Goal: Task Accomplishment & Management: Manage account settings

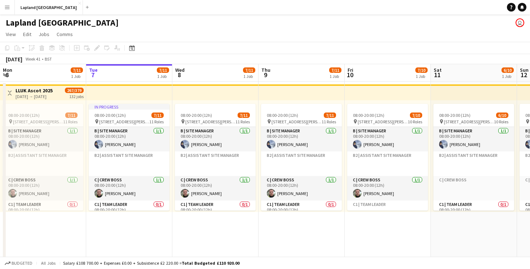
click at [12, 70] on span "Mon" at bounding box center [7, 70] width 9 height 6
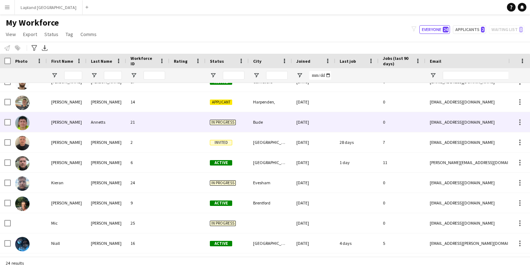
scroll to position [172, 0]
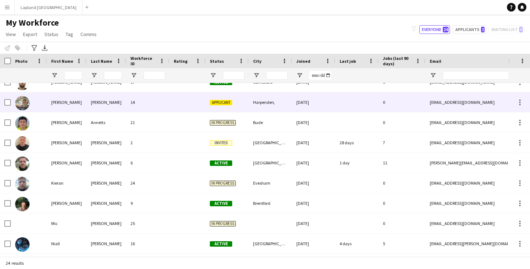
click at [154, 101] on div "14" at bounding box center [147, 102] width 43 height 20
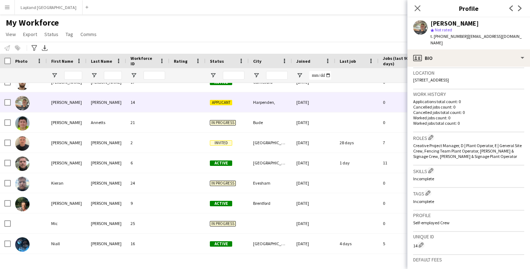
scroll to position [261, 0]
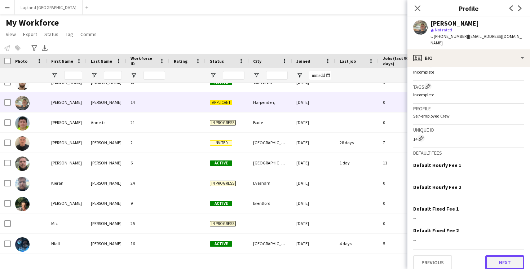
click at [497, 261] on button "Next" at bounding box center [504, 262] width 39 height 14
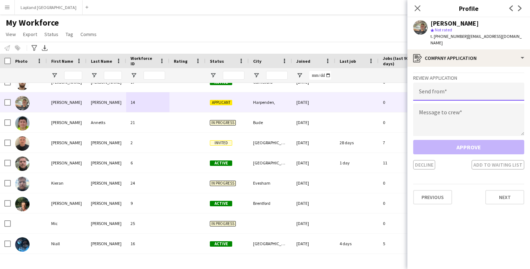
click at [456, 83] on input "email" at bounding box center [468, 92] width 111 height 18
type input "**********"
click at [453, 112] on textarea at bounding box center [468, 119] width 111 height 32
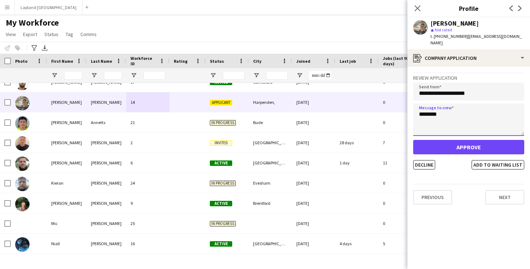
type textarea "********"
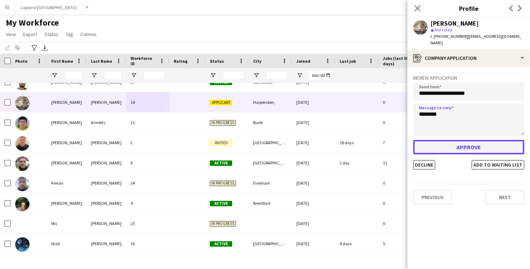
click at [460, 141] on button "Approve" at bounding box center [468, 147] width 111 height 14
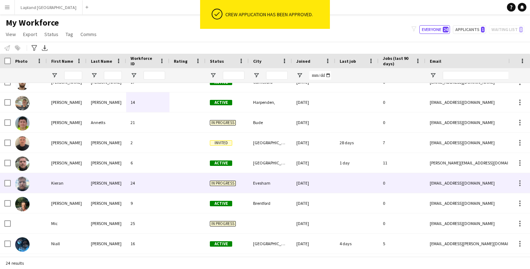
click at [157, 184] on div "24" at bounding box center [147, 183] width 43 height 20
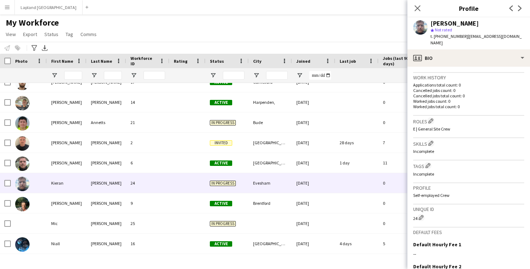
scroll to position [250, 0]
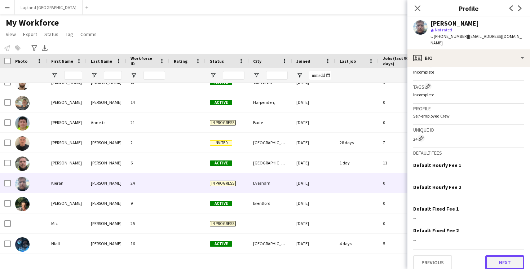
click at [496, 255] on button "Next" at bounding box center [504, 262] width 39 height 14
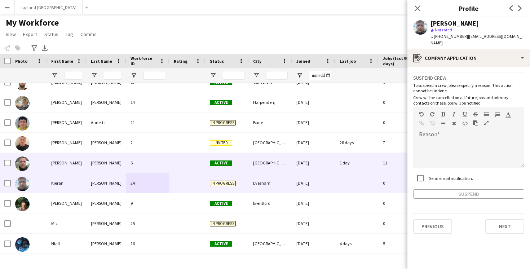
click at [363, 144] on div "28 days" at bounding box center [356, 143] width 43 height 20
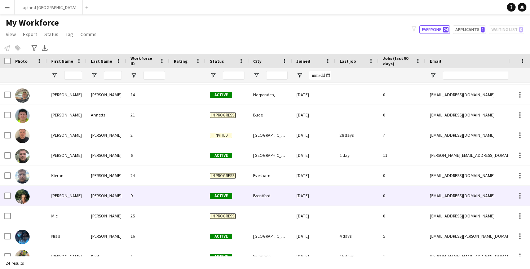
scroll to position [189, 0]
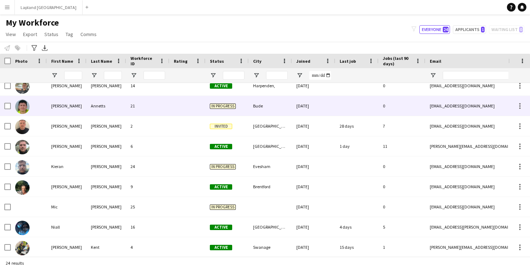
click at [158, 107] on div "21" at bounding box center [147, 106] width 43 height 20
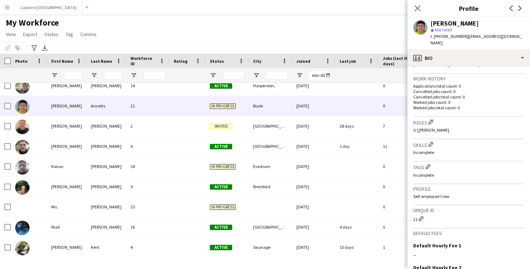
scroll to position [250, 0]
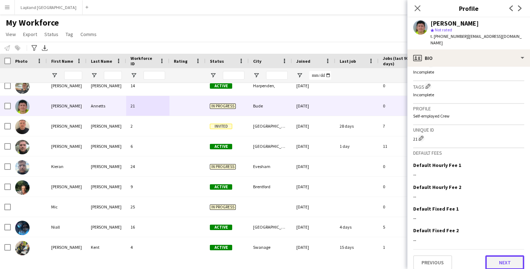
click at [504, 255] on button "Next" at bounding box center [504, 262] width 39 height 14
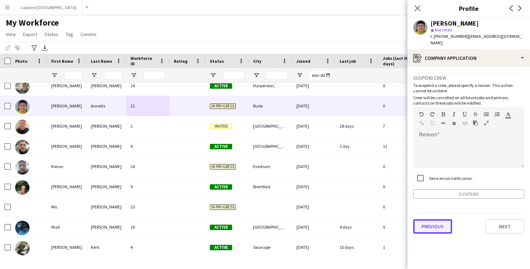
click at [439, 220] on button "Previous" at bounding box center [432, 226] width 39 height 14
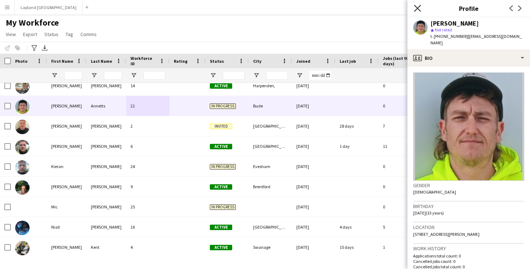
click at [418, 8] on icon "Close pop-in" at bounding box center [417, 8] width 7 height 7
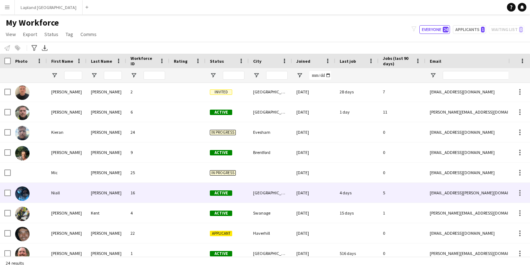
scroll to position [228, 0]
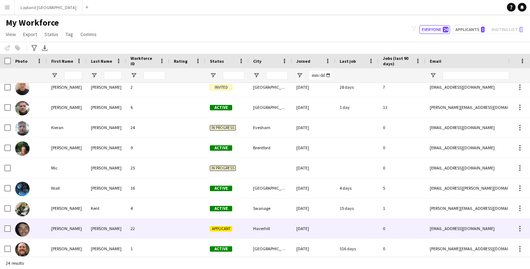
click at [128, 233] on div "22" at bounding box center [147, 228] width 43 height 20
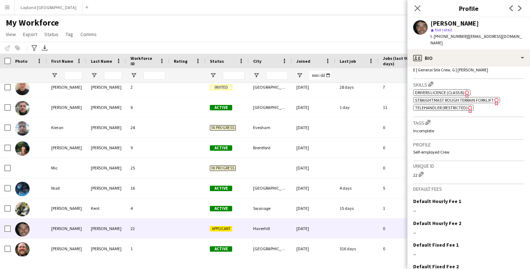
scroll to position [267, 0]
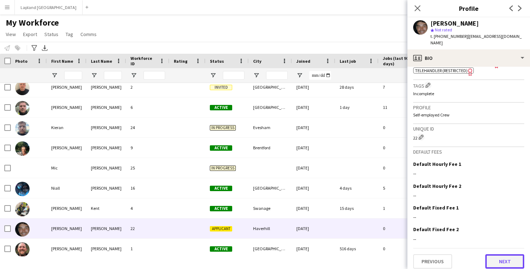
click at [497, 259] on button "Next" at bounding box center [504, 261] width 39 height 14
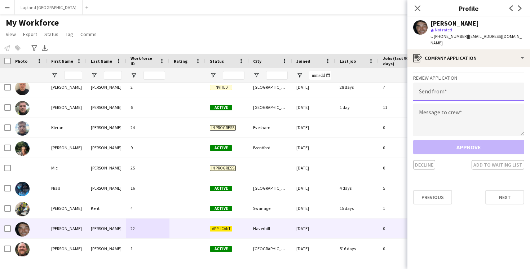
click at [451, 86] on input "email" at bounding box center [468, 92] width 111 height 18
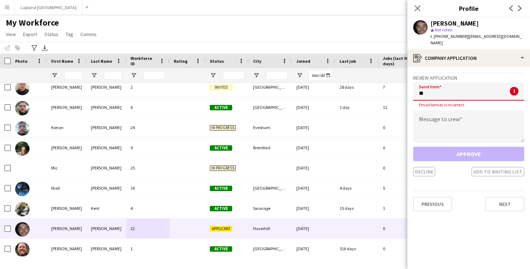
type input "*"
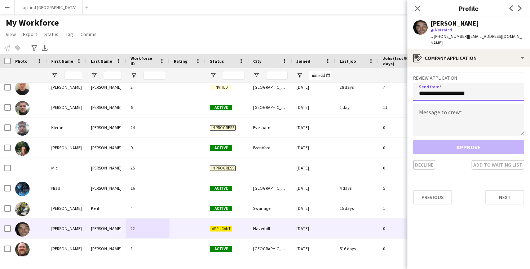
type input "**********"
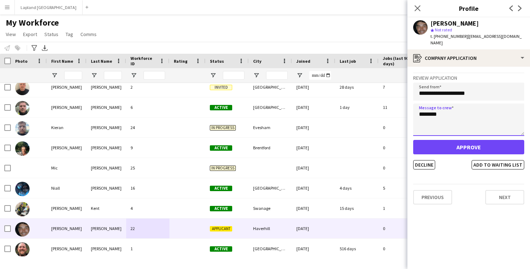
type textarea "********"
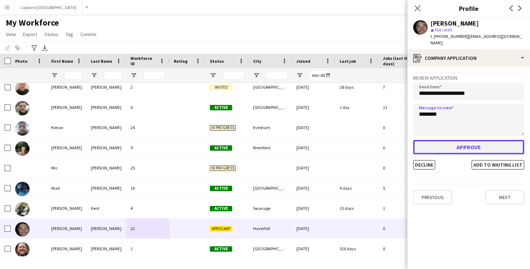
click at [453, 140] on button "Approve" at bounding box center [468, 147] width 111 height 14
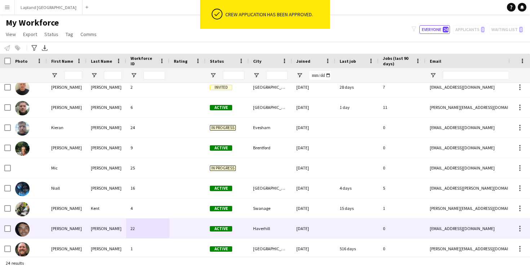
scroll to position [250, 0]
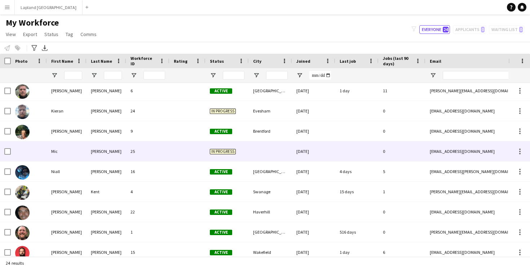
scroll to position [251, 0]
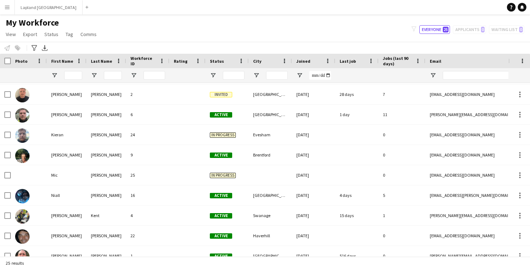
scroll to position [331, 0]
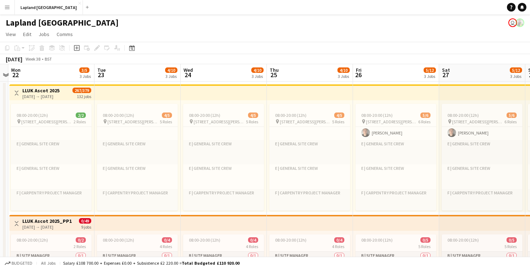
scroll to position [179, 0]
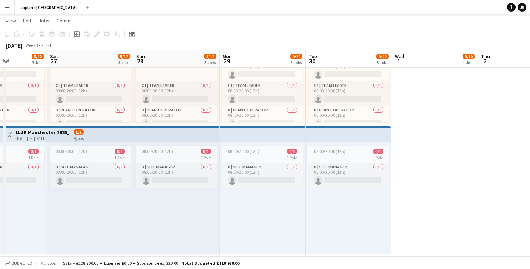
click at [153, 188] on div "08:00-20:00 (12h) 0/1 1 Role B | Site Manager 0/1 08:00-20:00 (12h) single-neut…" at bounding box center [176, 198] width 86 height 112
click at [153, 198] on div "08:00-20:00 (12h) 0/1 1 Role B | Site Manager 0/1 08:00-20:00 (12h) single-neut…" at bounding box center [176, 198] width 86 height 112
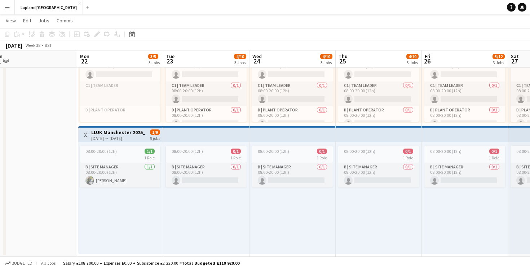
click at [125, 195] on div "08:00-20:00 (12h) 1/1 1 Role B | Site Manager 1/1 08:00-20:00 (12h) Oliver Kent" at bounding box center [120, 198] width 85 height 112
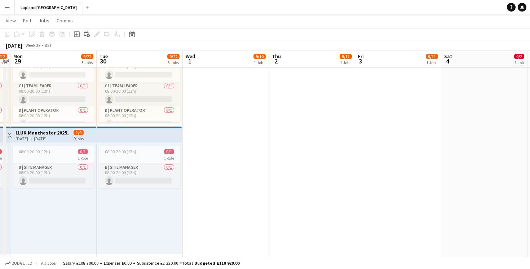
click at [224, 193] on app-date-cell "08:00-20:00 (12h) 9/10 pin Whitmoor Forest, Swinley Rd, Winkfield Row, Ascot SL…" at bounding box center [226, 60] width 86 height 394
click at [215, 162] on app-date-cell "08:00-20:00 (12h) 9/10 pin Whitmoor Forest, Swinley Rd, Winkfield Row, Ascot SL…" at bounding box center [226, 60] width 86 height 394
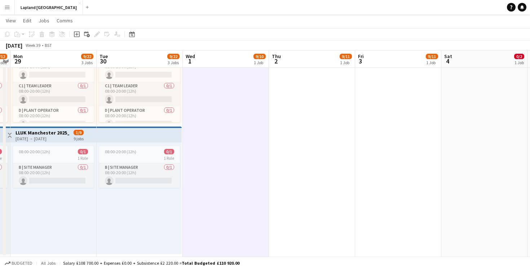
click at [215, 162] on app-date-cell "08:00-20:00 (12h) 9/10 pin Whitmoor Forest, Swinley Rd, Winkfield Row, Ascot SL…" at bounding box center [226, 60] width 86 height 394
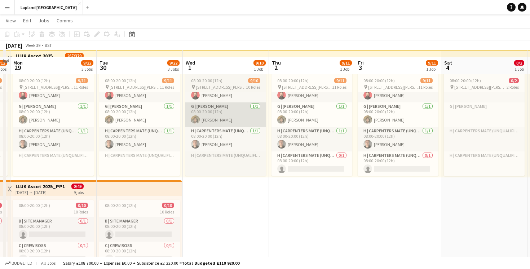
scroll to position [41, 0]
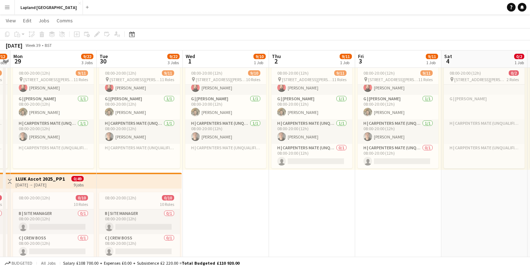
click at [221, 200] on app-date-cell "08:00-20:00 (12h) 9/10 pin Whitmoor Forest, Swinley Rd, Winkfield Row, Ascot SL…" at bounding box center [226, 236] width 86 height 394
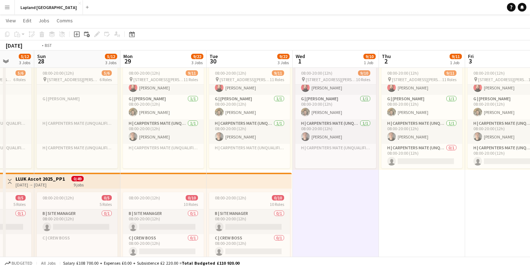
drag, startPoint x: 221, startPoint y: 200, endPoint x: 148, endPoint y: 98, distance: 125.4
click at [148, 98] on app-calendar-viewport "Thu 25 4/10 3 Jobs Fri 26 5/12 3 Jobs Sat 27 5/12 3 Jobs Sun 28 5/12 3 Jobs Mon…" at bounding box center [265, 210] width 530 height 447
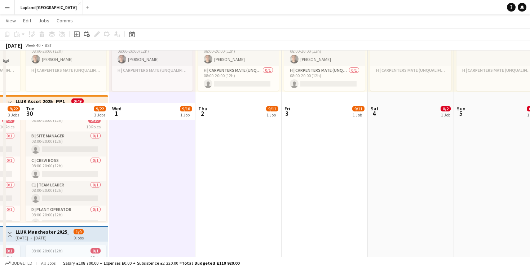
scroll to position [218, 0]
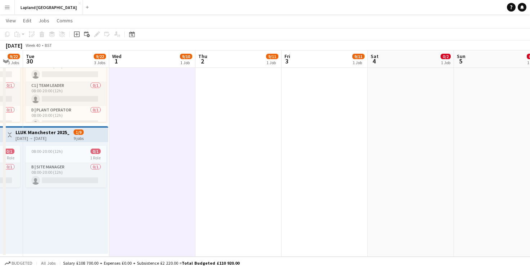
click at [142, 148] on app-date-cell "08:00-20:00 (12h) 9/10 pin Whitmoor Forest, Swinley Rd, Winkfield Row, Ascot SL…" at bounding box center [152, 59] width 86 height 394
click at [12, 20] on span "View" at bounding box center [11, 20] width 10 height 6
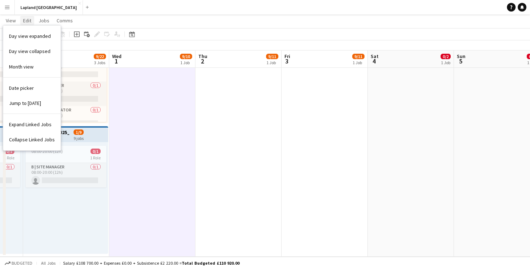
click at [27, 21] on span "Edit" at bounding box center [27, 20] width 8 height 6
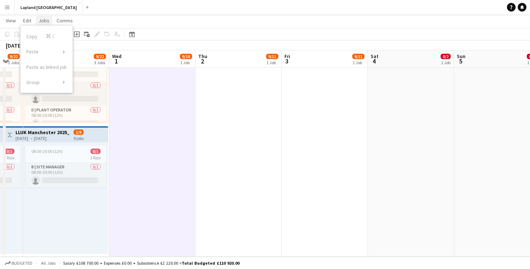
click at [42, 21] on span "Jobs" at bounding box center [44, 20] width 11 height 6
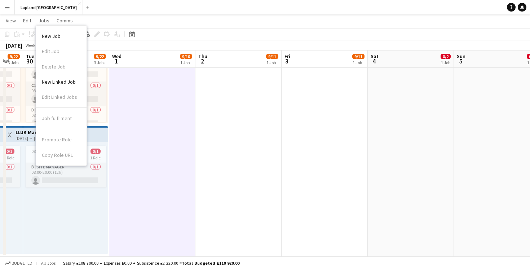
click at [88, 21] on app-page-menu "View Day view expanded Day view collapsed Month view Date picker Jump to today …" at bounding box center [265, 21] width 530 height 14
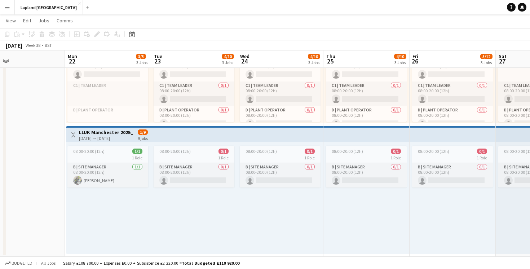
scroll to position [0, 205]
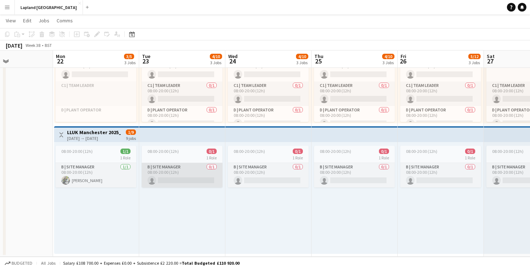
click at [180, 180] on app-card-role "B | Site Manager 0/1 08:00-20:00 (12h) single-neutral-actions" at bounding box center [182, 175] width 81 height 24
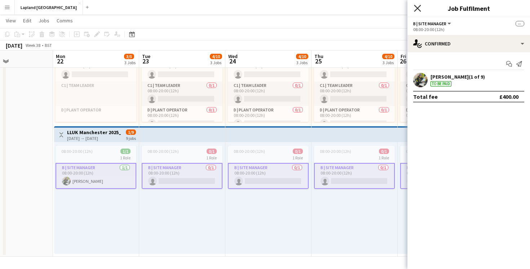
click at [418, 10] on icon "Close pop-in" at bounding box center [417, 8] width 7 height 7
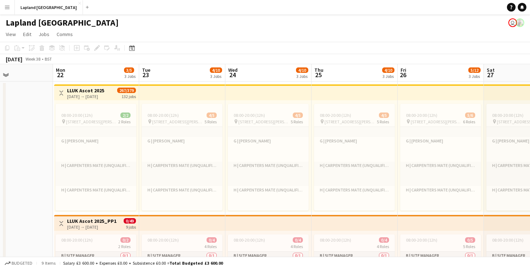
scroll to position [105, 0]
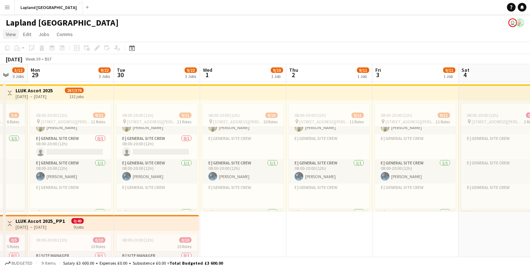
click at [10, 37] on link "View" at bounding box center [11, 34] width 16 height 9
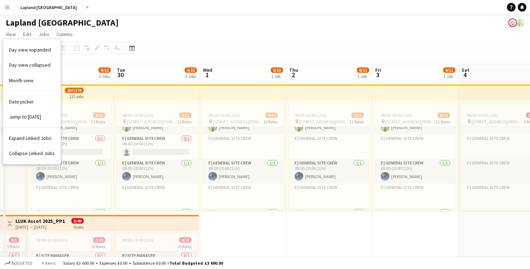
click at [81, 19] on div "Lapland UK user" at bounding box center [265, 21] width 530 height 14
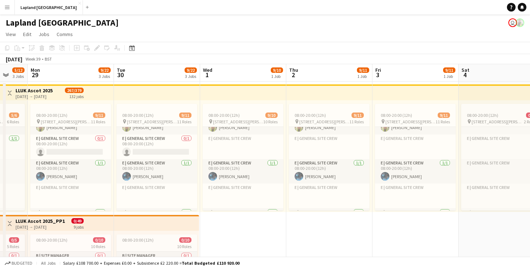
click at [9, 12] on button "Menu" at bounding box center [7, 7] width 14 height 14
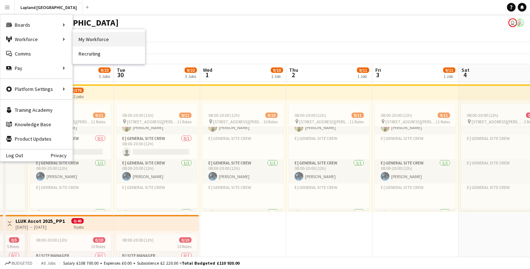
click at [86, 41] on link "My Workforce" at bounding box center [109, 39] width 72 height 14
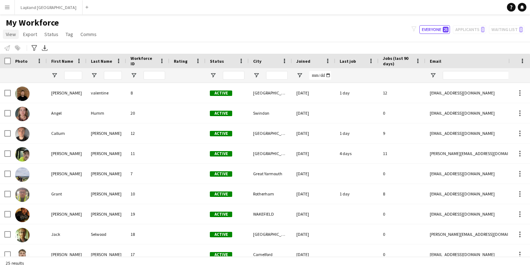
click at [11, 35] on span "View" at bounding box center [11, 34] width 10 height 6
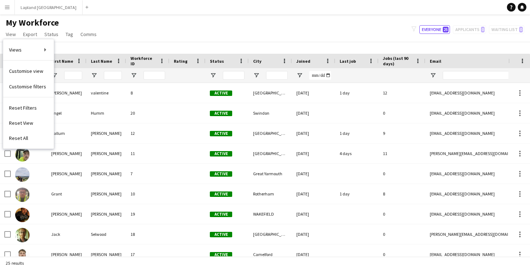
click at [106, 34] on div "My Workforce View Views Default view New view Update view Delete view Edit name…" at bounding box center [265, 29] width 530 height 24
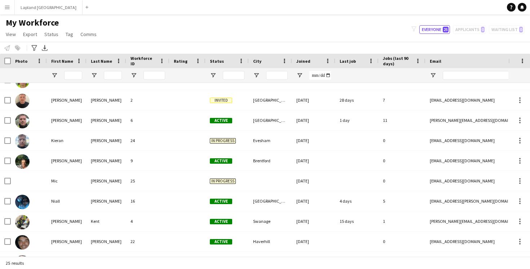
click at [9, 9] on app-icon "Menu" at bounding box center [7, 7] width 6 height 6
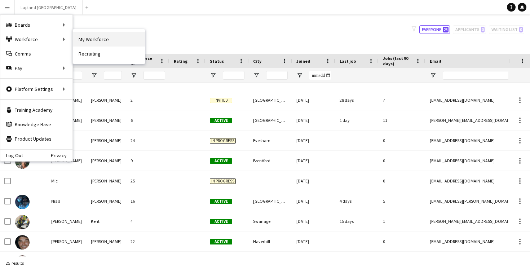
click at [91, 38] on link "My Workforce" at bounding box center [109, 39] width 72 height 14
type input "**********"
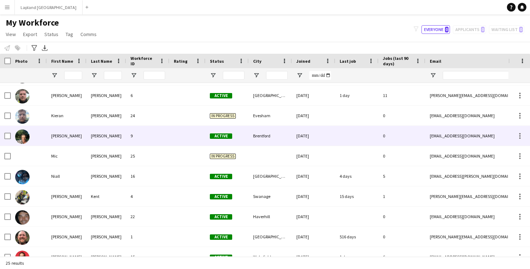
scroll to position [255, 0]
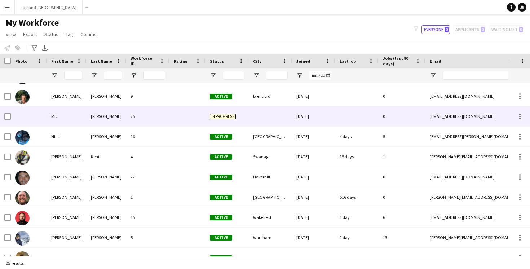
click at [151, 116] on div "25" at bounding box center [147, 116] width 43 height 20
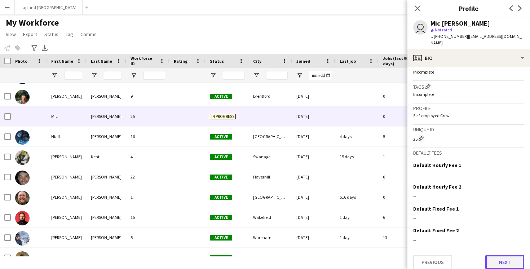
click at [504, 255] on button "Next" at bounding box center [504, 262] width 39 height 14
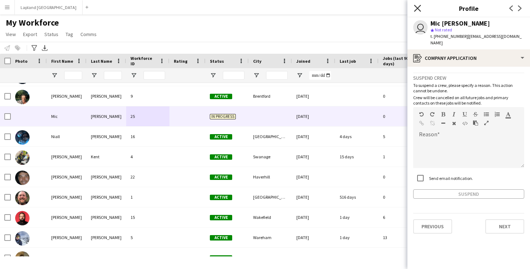
click at [416, 11] on icon "Close pop-in" at bounding box center [417, 8] width 7 height 7
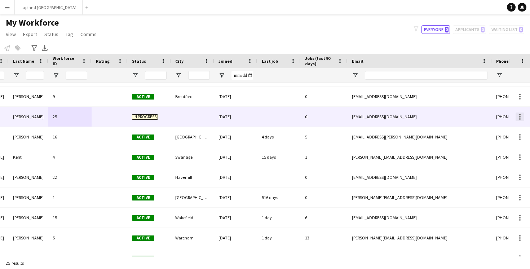
click at [520, 117] on div at bounding box center [519, 116] width 9 height 9
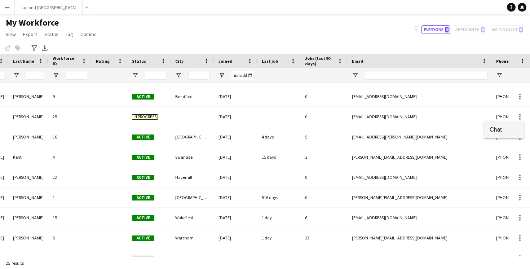
click at [506, 127] on span "Chat" at bounding box center [503, 129] width 29 height 6
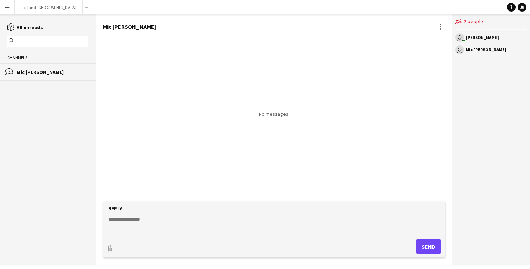
click at [142, 222] on textarea at bounding box center [275, 224] width 334 height 19
click at [147, 217] on textarea "**********" at bounding box center [275, 224] width 334 height 19
click at [149, 218] on textarea "**********" at bounding box center [275, 224] width 334 height 19
click at [260, 219] on textarea "**********" at bounding box center [275, 224] width 334 height 19
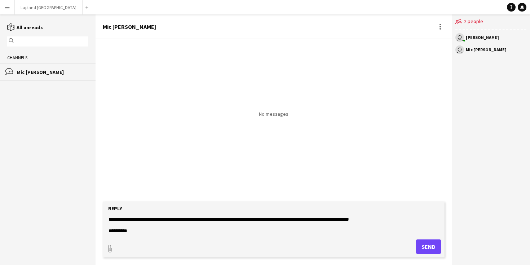
click at [125, 220] on textarea "**********" at bounding box center [275, 224] width 334 height 19
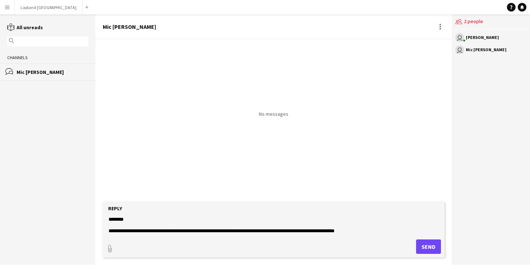
click at [386, 233] on textarea "**********" at bounding box center [275, 224] width 334 height 19
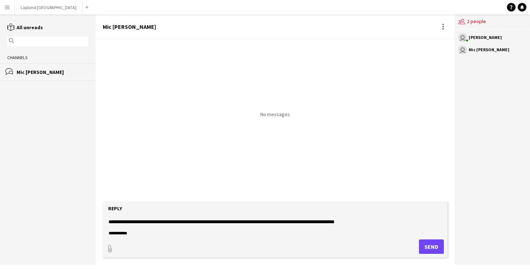
scroll to position [12, 0]
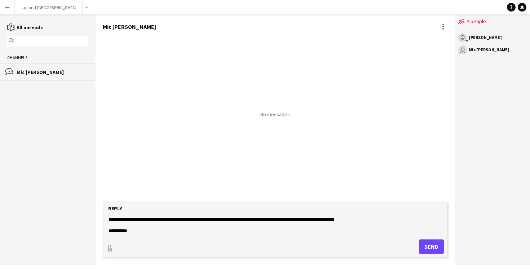
type textarea "**********"
click at [431, 244] on button "Send" at bounding box center [431, 246] width 25 height 14
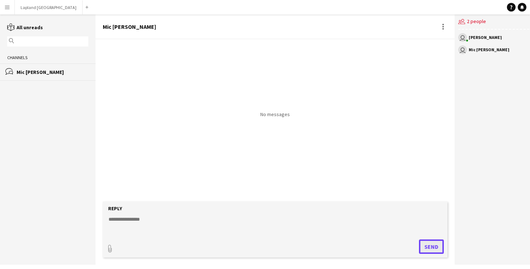
scroll to position [0, 0]
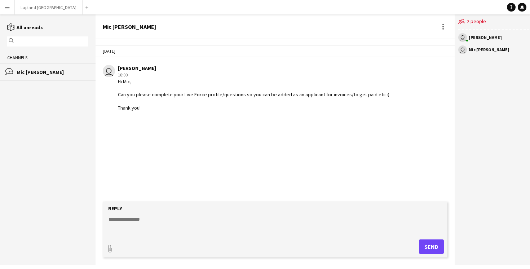
click at [9, 6] on app-icon "Menu" at bounding box center [7, 7] width 6 height 6
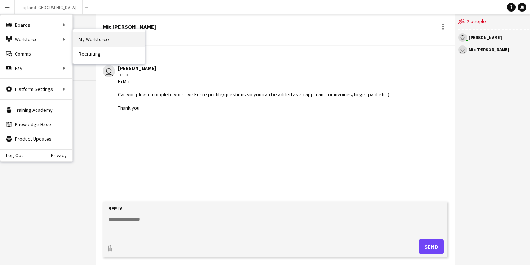
click at [96, 43] on link "My Workforce" at bounding box center [109, 39] width 72 height 14
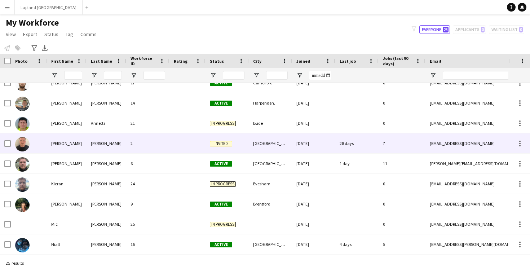
scroll to position [179, 0]
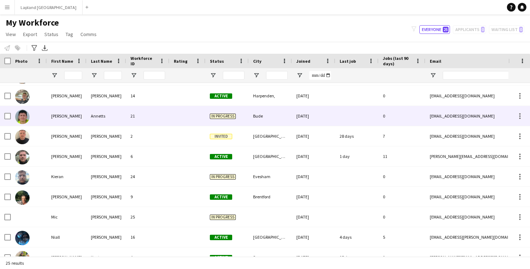
click at [158, 117] on div "21" at bounding box center [147, 116] width 43 height 20
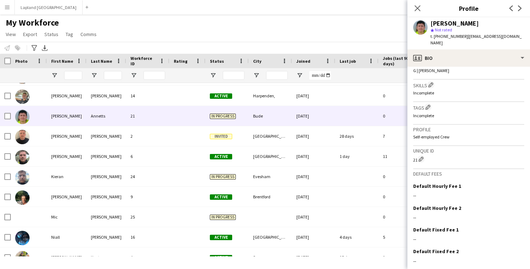
scroll to position [250, 0]
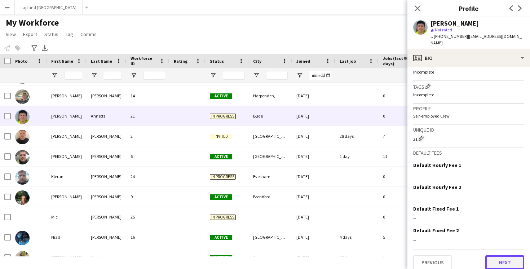
click at [500, 260] on button "Next" at bounding box center [504, 262] width 39 height 14
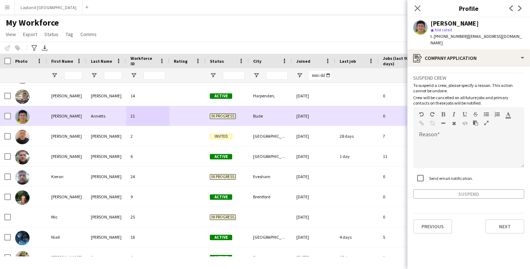
click at [106, 117] on div "Annetts" at bounding box center [106, 116] width 40 height 20
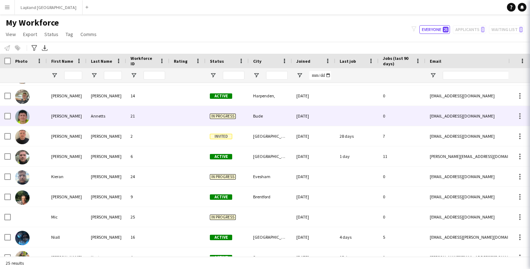
click at [106, 117] on div "Annetts" at bounding box center [106, 116] width 40 height 20
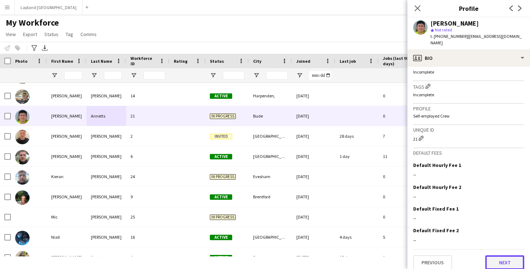
click at [502, 258] on button "Next" at bounding box center [504, 262] width 39 height 14
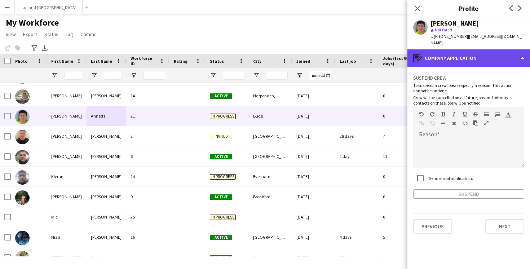
click at [515, 54] on div "register Company application" at bounding box center [468, 57] width 122 height 17
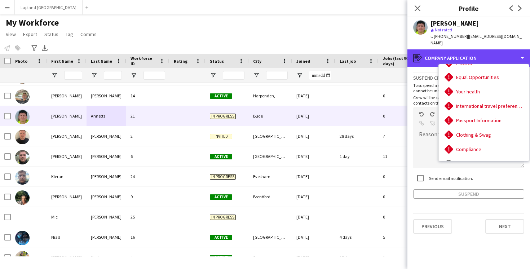
scroll to position [97, 0]
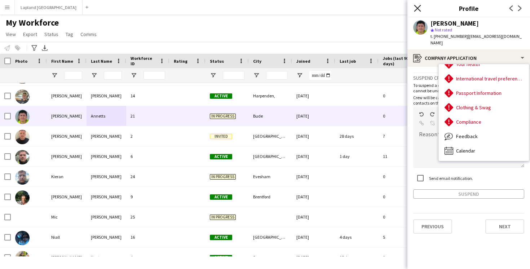
click at [415, 5] on icon "Close pop-in" at bounding box center [417, 8] width 7 height 7
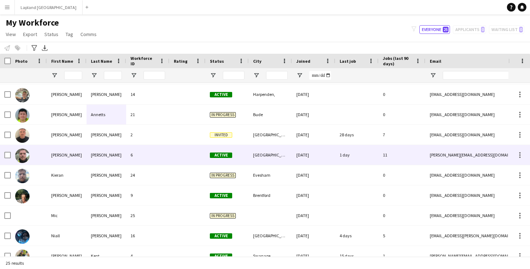
scroll to position [163, 0]
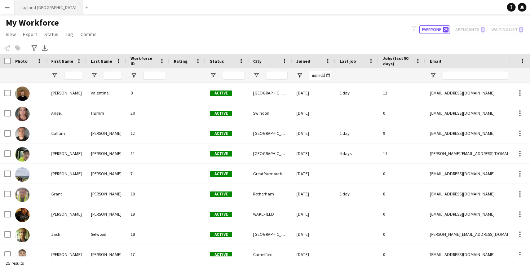
click at [24, 11] on button "Lapland UK Close" at bounding box center [49, 7] width 68 height 14
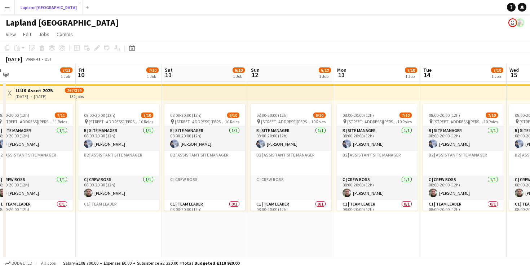
scroll to position [0, 269]
click at [8, 10] on button "Menu" at bounding box center [7, 7] width 14 height 14
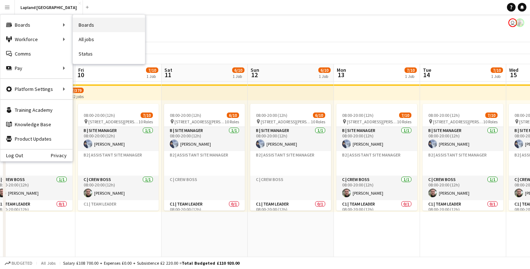
click at [81, 24] on link "Boards" at bounding box center [109, 25] width 72 height 14
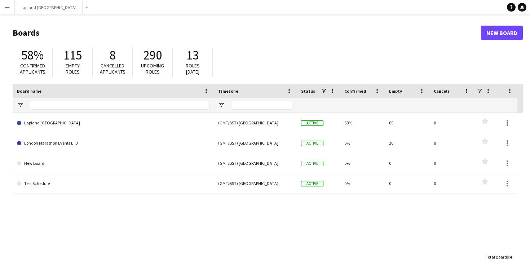
click at [9, 7] on app-icon "Menu" at bounding box center [7, 7] width 6 height 6
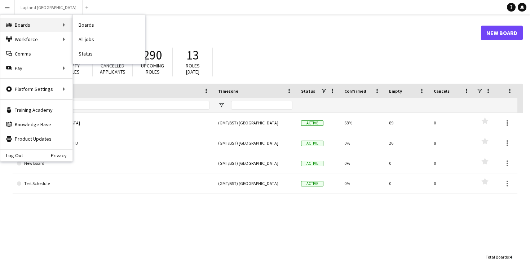
click at [42, 27] on div "Boards Boards" at bounding box center [36, 25] width 72 height 14
click at [87, 40] on link "All jobs" at bounding box center [109, 39] width 72 height 14
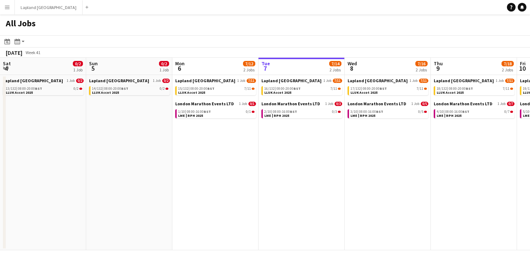
scroll to position [0, 172]
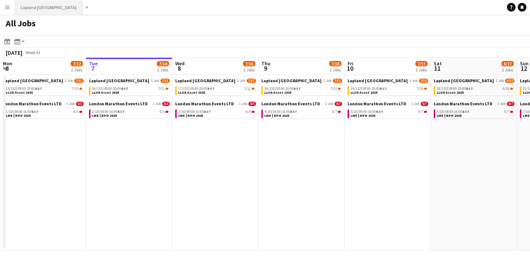
click at [35, 3] on button "Lapland UK Close" at bounding box center [49, 7] width 68 height 14
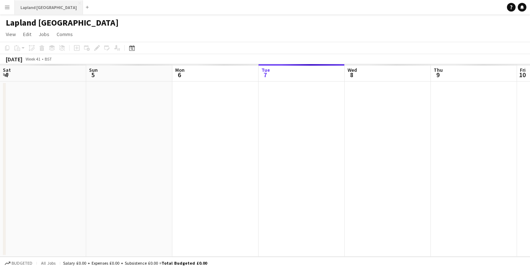
scroll to position [0, 172]
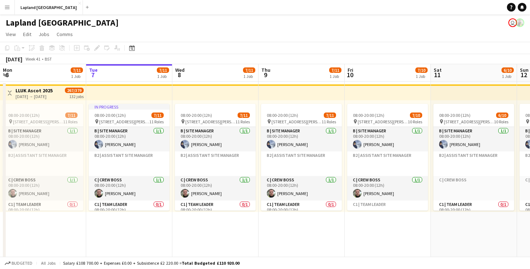
click at [13, 4] on button "Menu" at bounding box center [7, 7] width 14 height 14
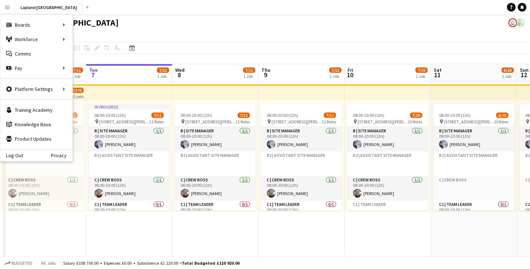
click at [106, 30] on app-page-menu "View Day view expanded Day view collapsed Month view Date picker Jump to today …" at bounding box center [265, 35] width 530 height 14
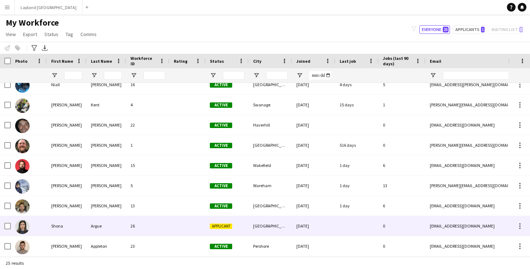
click at [181, 226] on div at bounding box center [187, 226] width 36 height 20
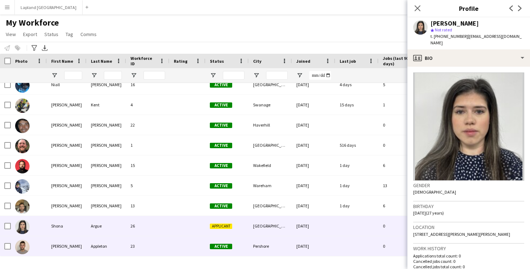
click at [179, 249] on div at bounding box center [187, 246] width 36 height 20
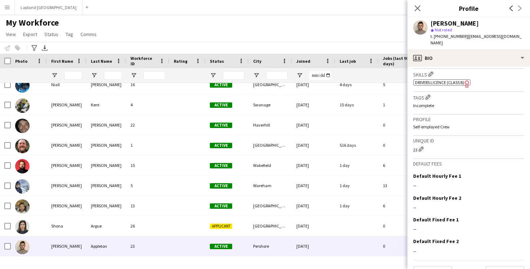
scroll to position [251, 0]
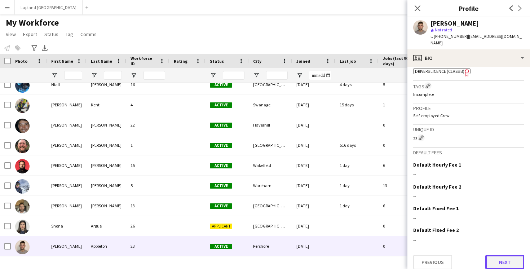
click at [495, 258] on button "Next" at bounding box center [504, 262] width 39 height 14
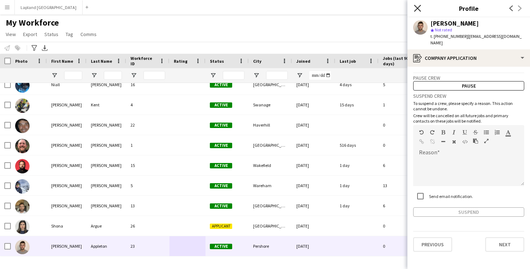
click at [418, 10] on icon at bounding box center [417, 8] width 7 height 7
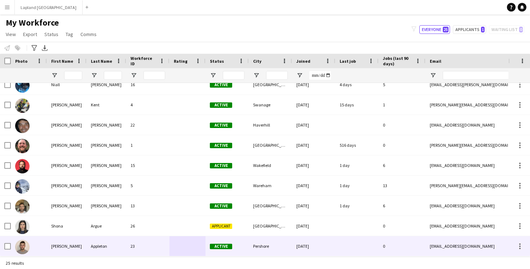
click at [154, 230] on div "26" at bounding box center [147, 226] width 43 height 20
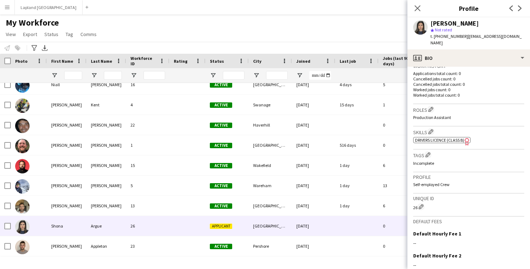
scroll to position [258, 0]
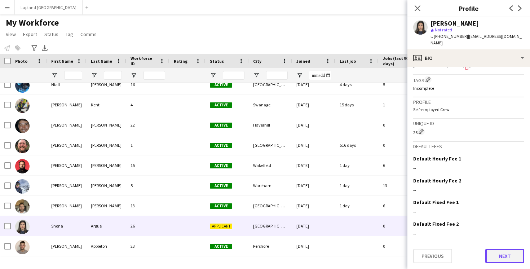
click at [500, 254] on button "Next" at bounding box center [504, 256] width 39 height 14
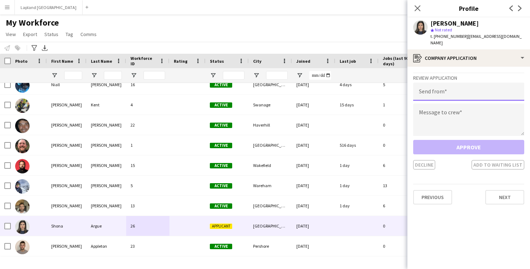
click at [452, 85] on input "email" at bounding box center [468, 92] width 111 height 18
type input "**********"
click at [438, 117] on textarea at bounding box center [468, 119] width 111 height 32
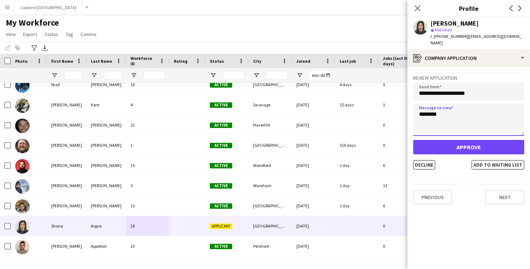
type textarea "********"
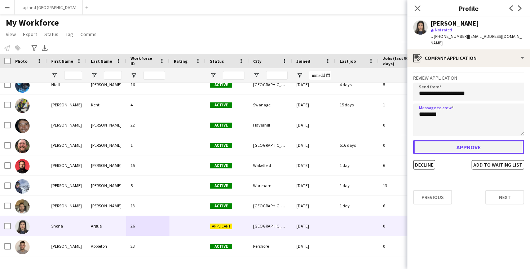
click at [458, 140] on button "Approve" at bounding box center [468, 147] width 111 height 14
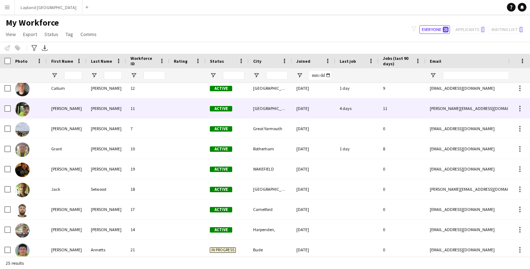
scroll to position [0, 0]
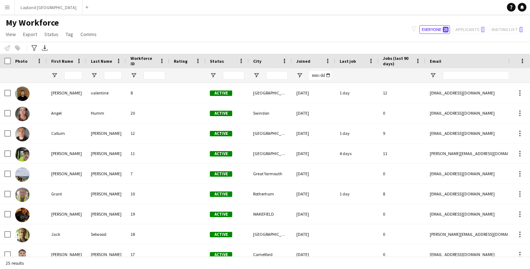
click at [6, 14] on button "Menu" at bounding box center [7, 7] width 14 height 14
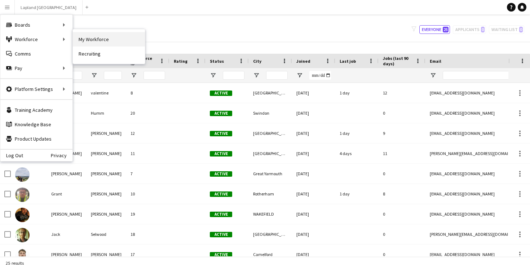
click at [97, 41] on link "My Workforce" at bounding box center [109, 39] width 72 height 14
